Goal: Task Accomplishment & Management: Manage account settings

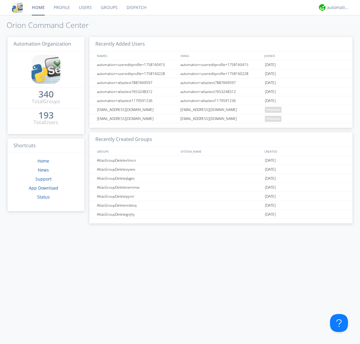
click at [85, 8] on link "Users" at bounding box center [85, 7] width 22 height 15
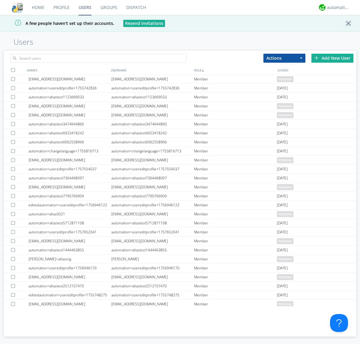
click at [332, 58] on div "Add New User" at bounding box center [332, 58] width 42 height 9
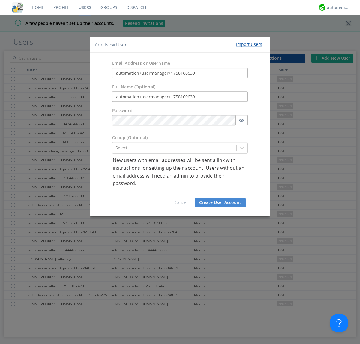
click at [220, 202] on button "Create User Account" at bounding box center [220, 202] width 51 height 9
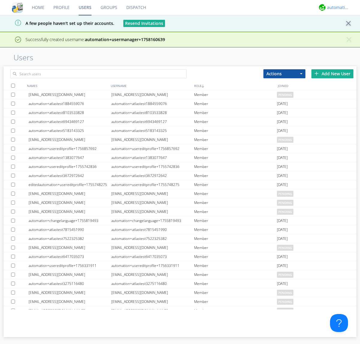
click at [337, 8] on div "automation+atlas" at bounding box center [338, 8] width 23 height 6
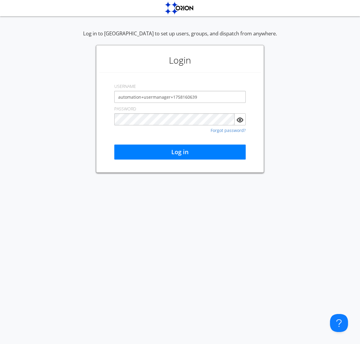
type input "automation+usermanager+1758160639"
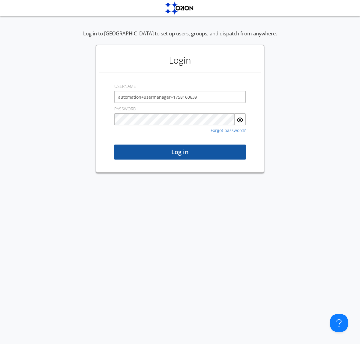
click at [180, 152] on button "Log in" at bounding box center [179, 152] width 131 height 15
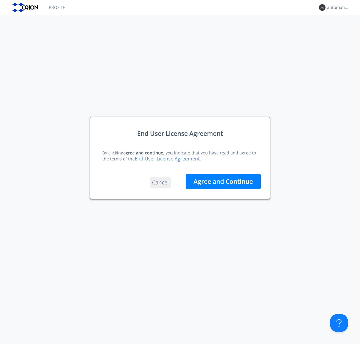
click at [223, 181] on button "Agree and Continue" at bounding box center [223, 181] width 75 height 15
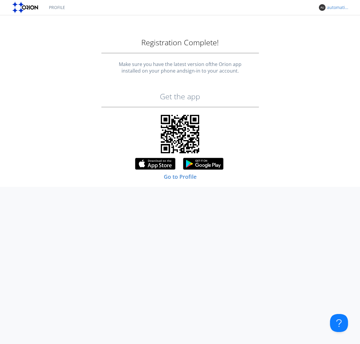
click at [337, 8] on div "automation+usermanager+1758160639" at bounding box center [338, 8] width 23 height 6
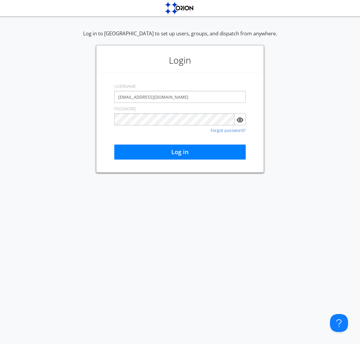
type input "[EMAIL_ADDRESS][DOMAIN_NAME]"
click at [180, 152] on button "Log in" at bounding box center [179, 152] width 131 height 15
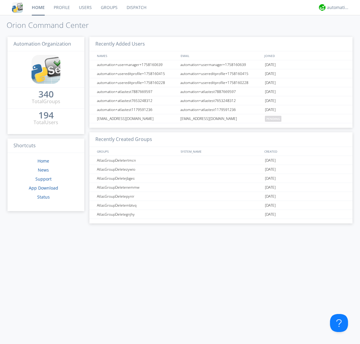
click at [85, 8] on link "Users" at bounding box center [85, 7] width 22 height 15
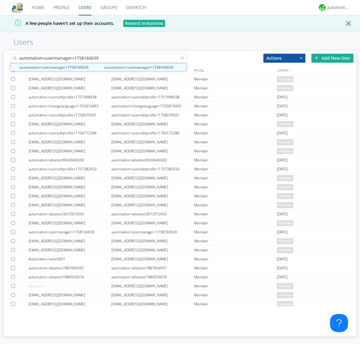
type input "automation+usermanager+1758160639"
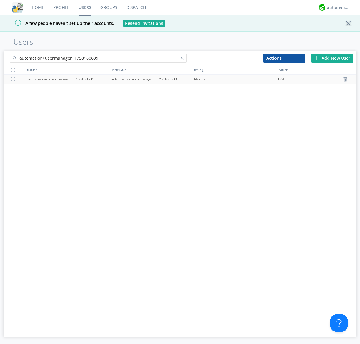
click at [152, 79] on div "automation+usermanager+1758160639" at bounding box center [152, 79] width 83 height 9
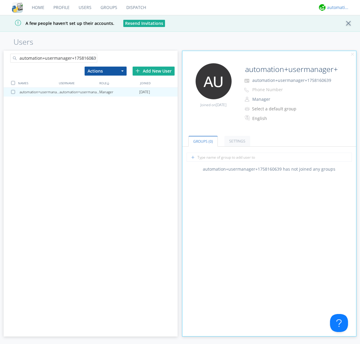
click at [337, 8] on div "automation+atlas" at bounding box center [338, 8] width 23 height 6
click at [341, 32] on div "Log Out" at bounding box center [341, 31] width 31 height 11
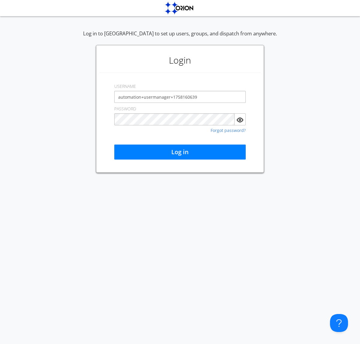
type input "automation+usermanager+1758160639"
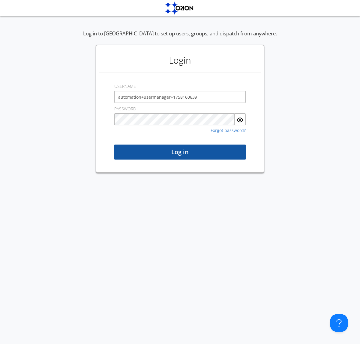
click at [180, 152] on button "Log in" at bounding box center [179, 152] width 131 height 15
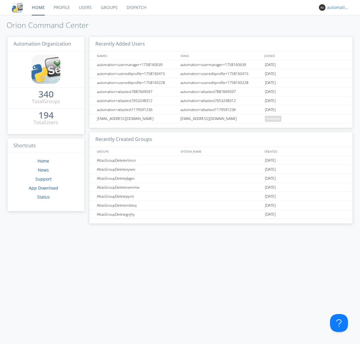
click at [337, 8] on div "automation+usermanager+1758160639" at bounding box center [338, 8] width 23 height 6
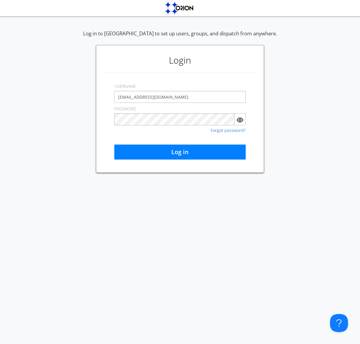
type input "[EMAIL_ADDRESS][DOMAIN_NAME]"
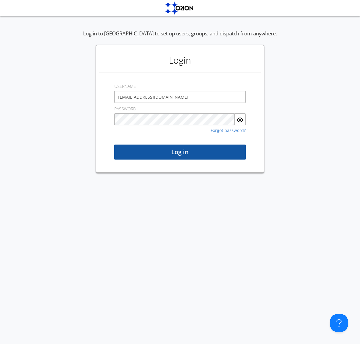
click at [180, 152] on button "Log in" at bounding box center [179, 152] width 131 height 15
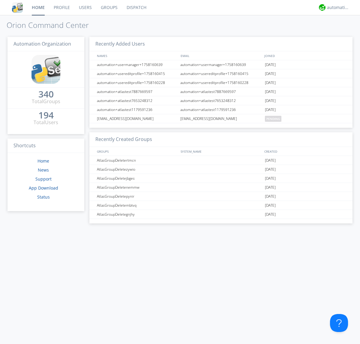
click at [85, 8] on link "Users" at bounding box center [85, 7] width 22 height 15
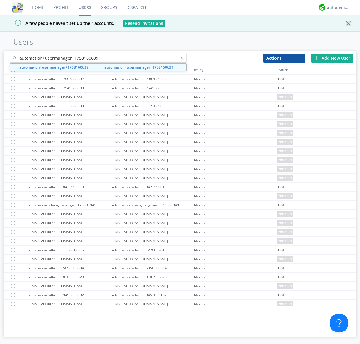
type input "automation+usermanager+1758160639"
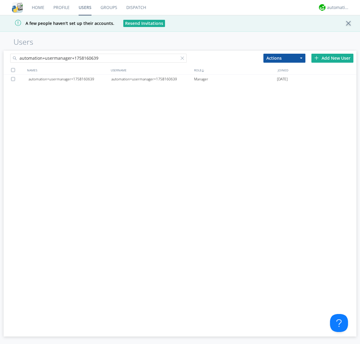
click at [14, 79] on div at bounding box center [14, 79] width 6 height 4
click at [284, 58] on button "Actions" at bounding box center [284, 58] width 42 height 9
click at [0, 0] on link "Delete User" at bounding box center [0, 0] width 0 height 0
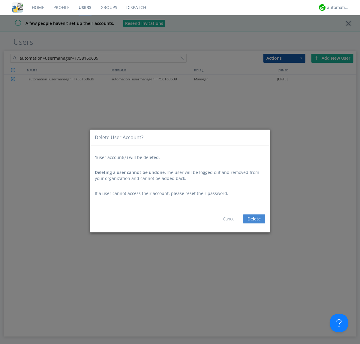
click at [254, 219] on button "Delete" at bounding box center [254, 219] width 22 height 9
